Goal: Task Accomplishment & Management: Use online tool/utility

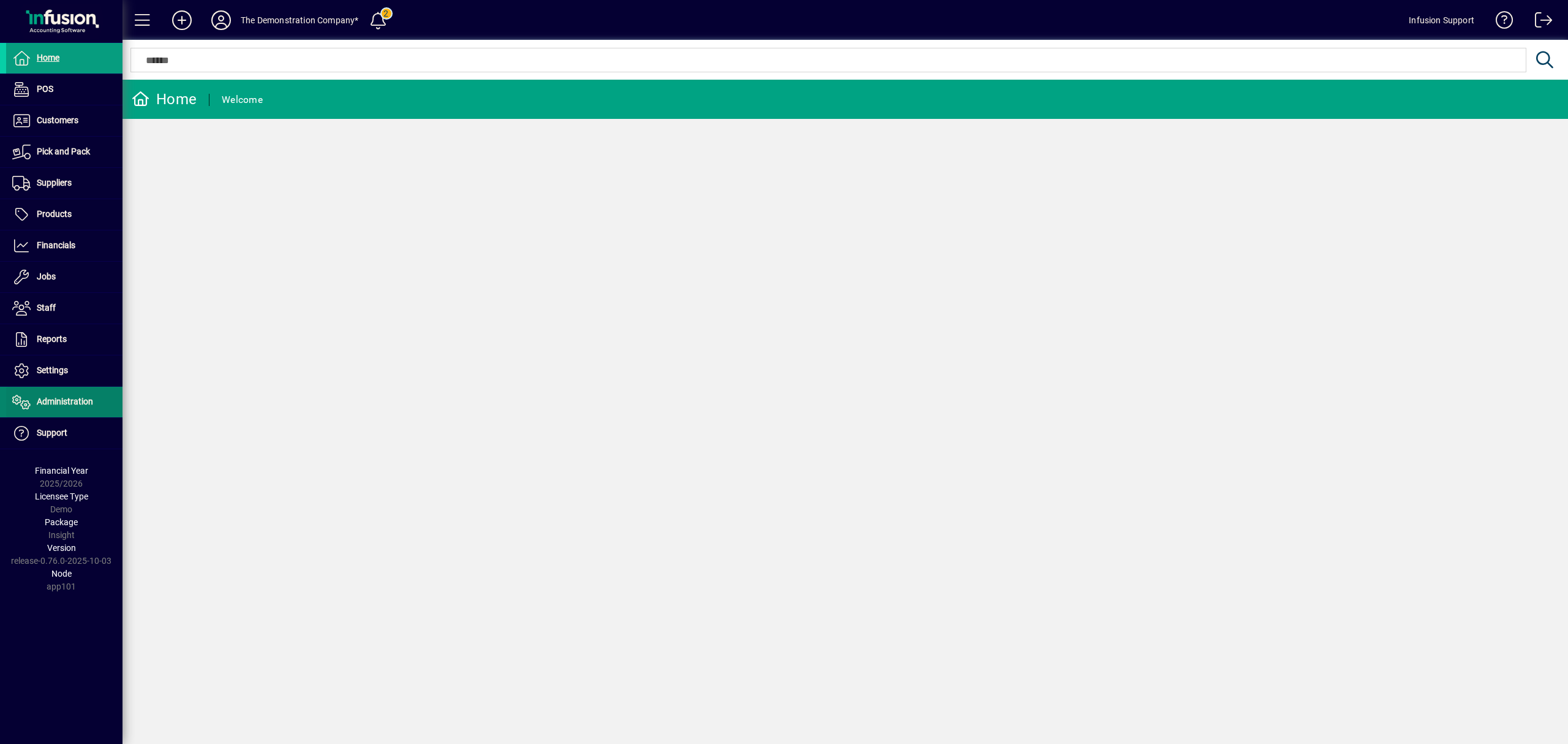
click at [62, 409] on span "Administration" at bounding box center [49, 401] width 87 height 15
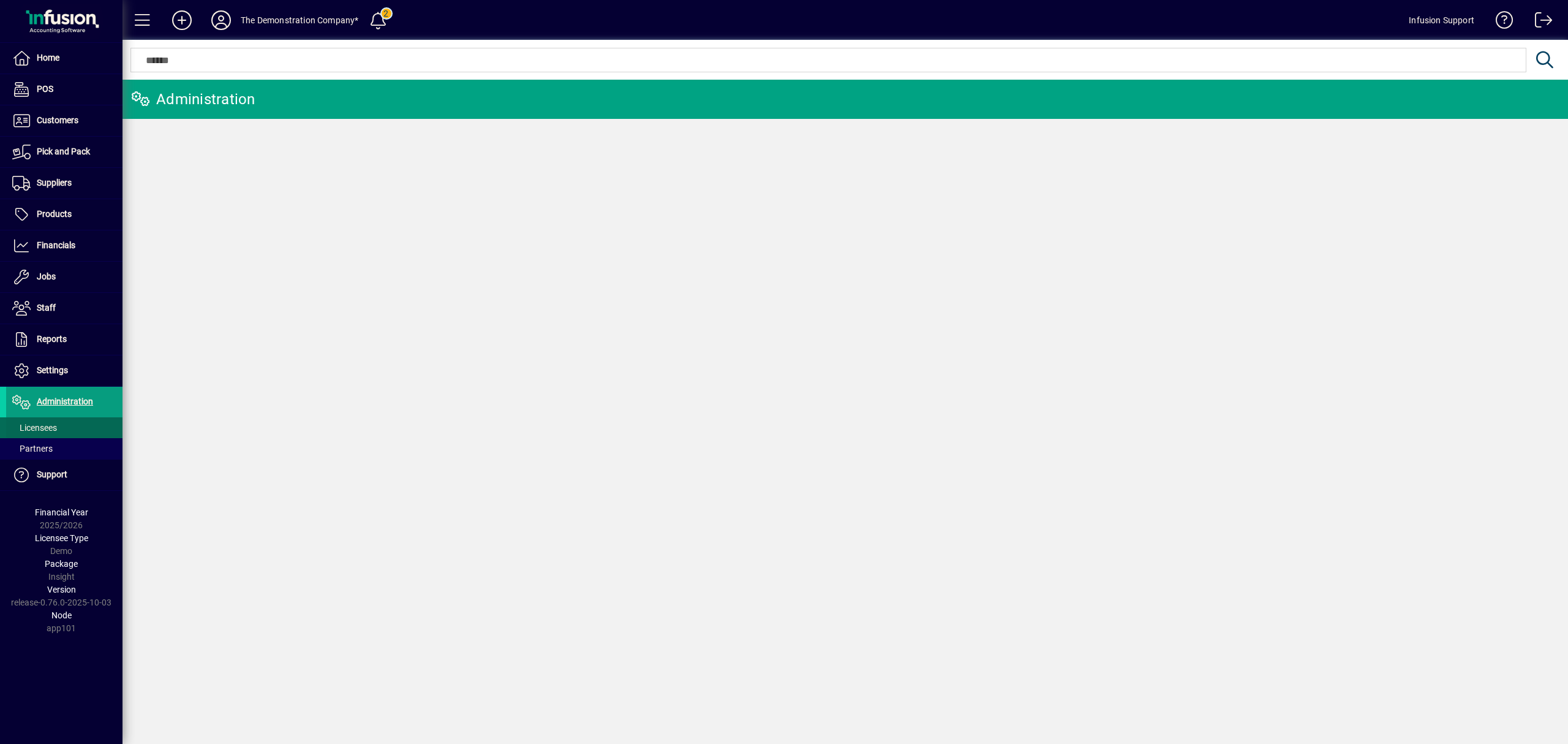
click at [54, 425] on span "Licensees" at bounding box center [34, 427] width 45 height 9
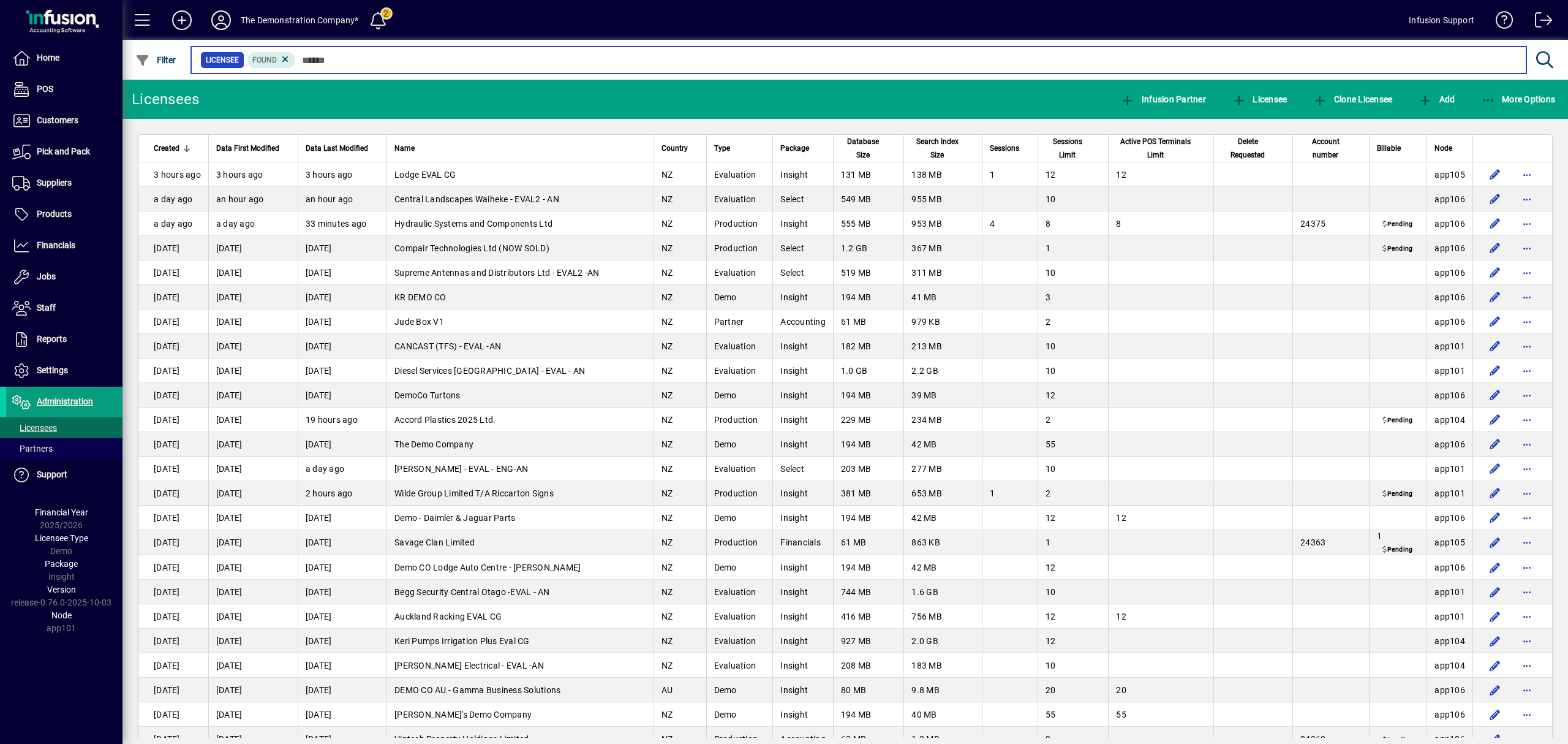
click at [322, 56] on input "text" at bounding box center [906, 60] width 1220 height 17
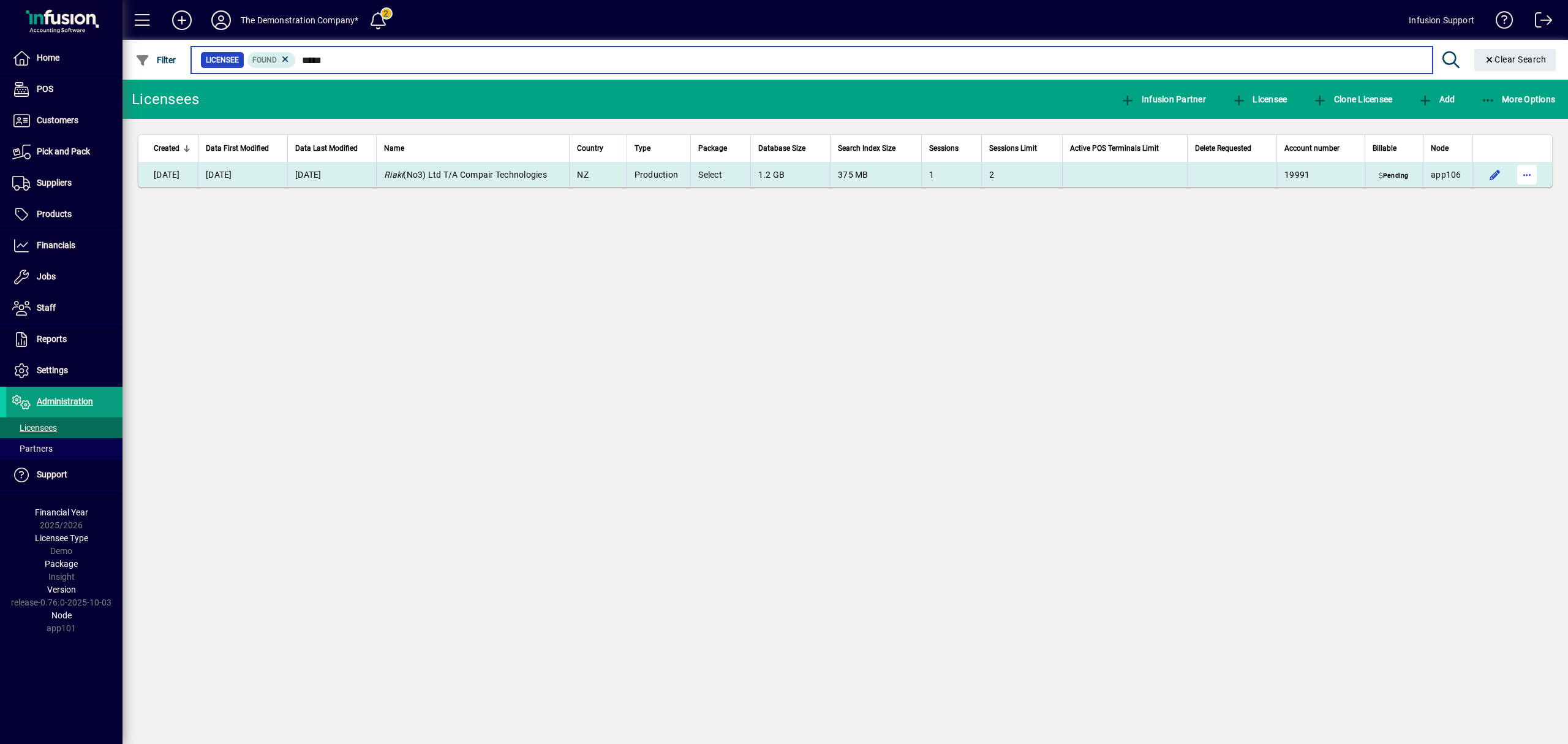
type input "*****"
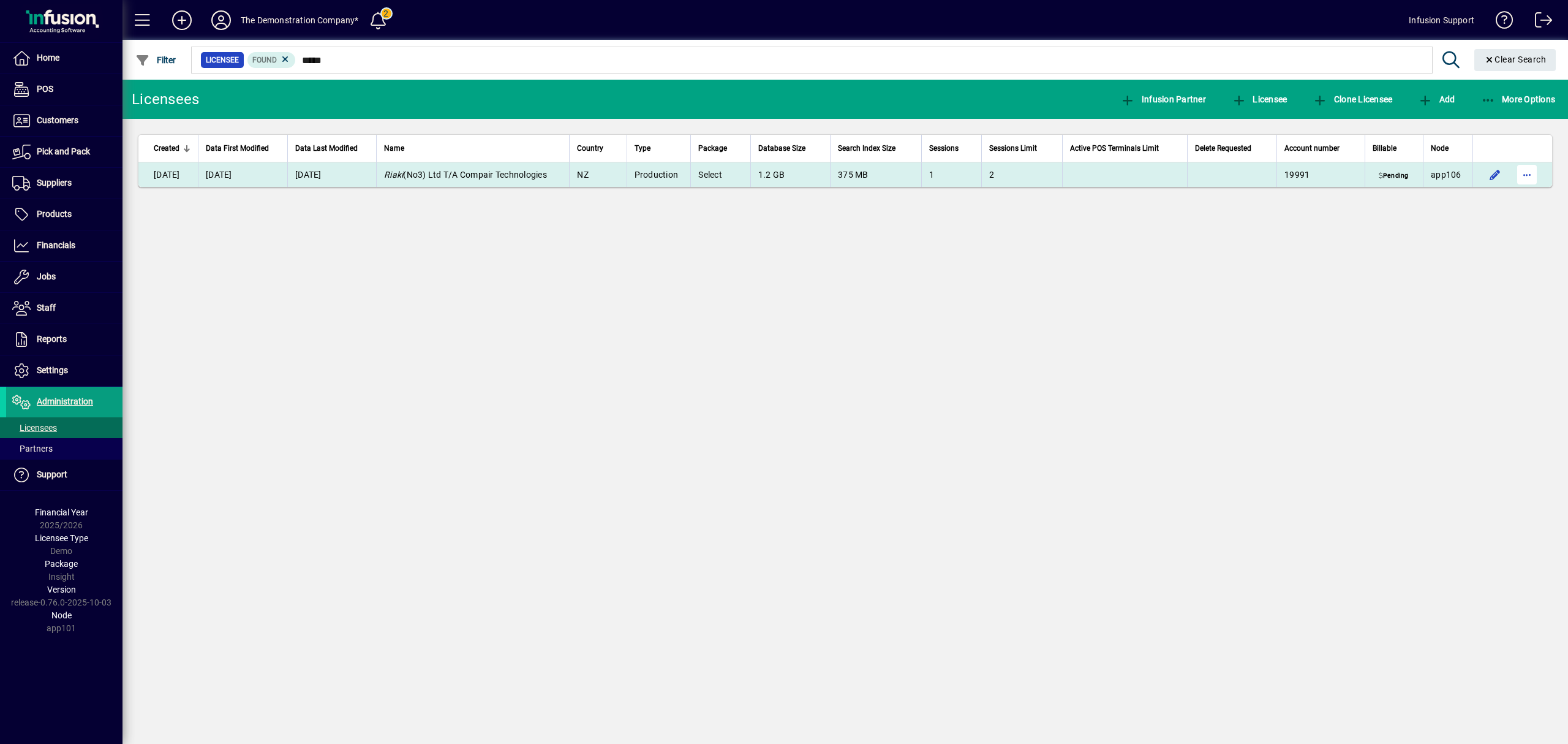
click at [1531, 173] on span "button" at bounding box center [1527, 175] width 29 height 29
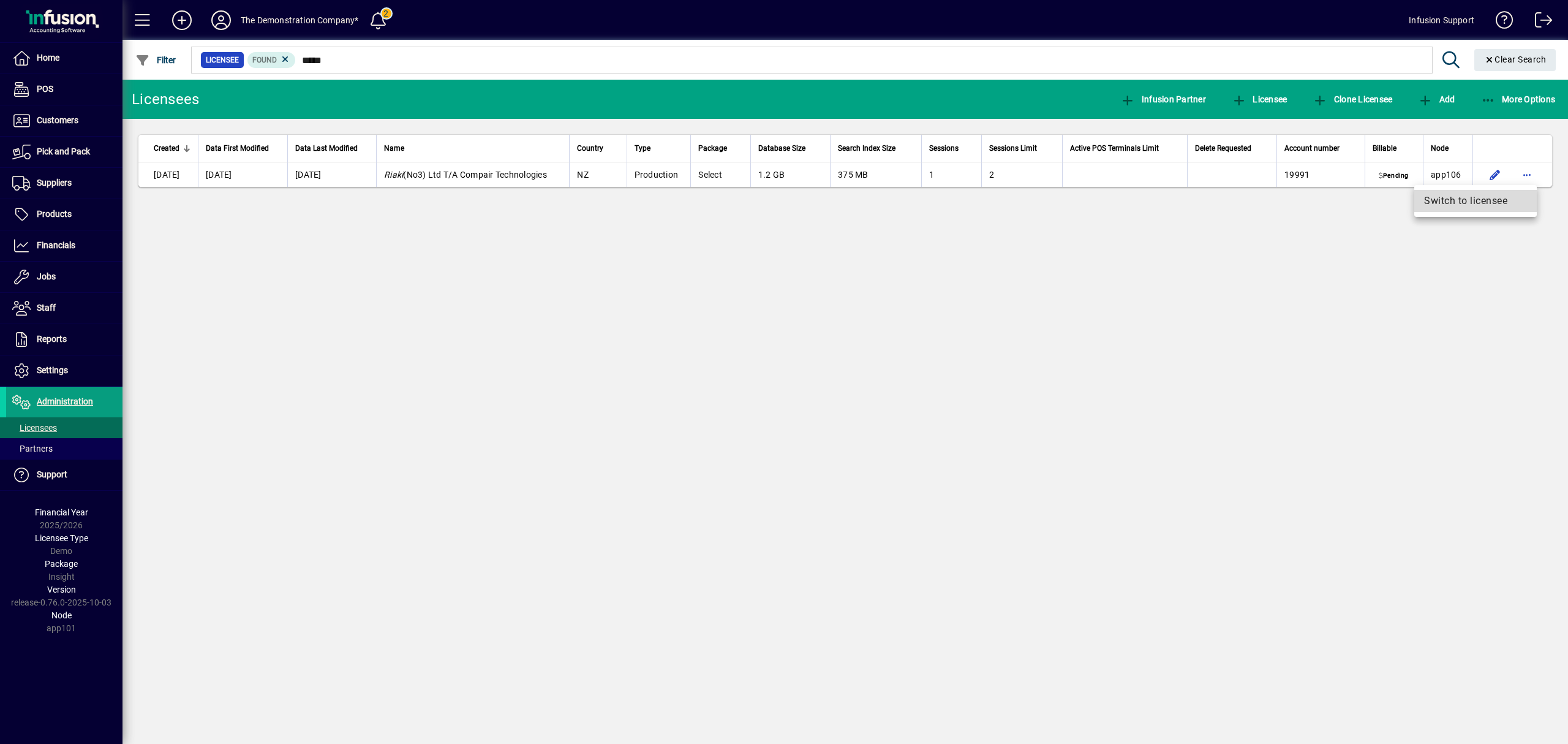
click at [1496, 203] on span "Switch to licensee" at bounding box center [1475, 201] width 103 height 15
